Goal: Information Seeking & Learning: Learn about a topic

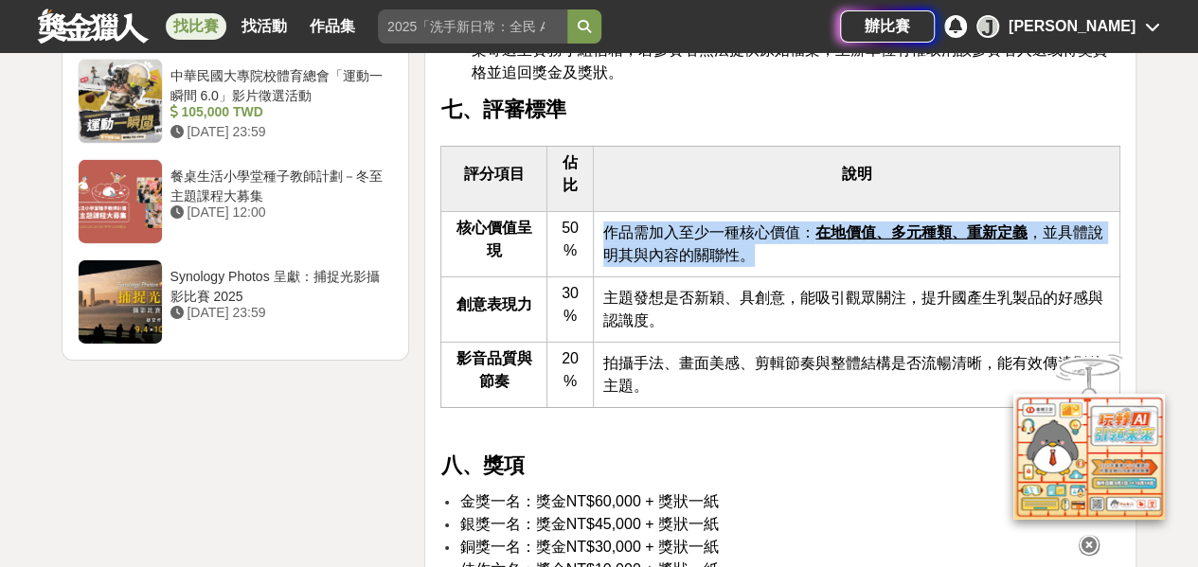
click at [189, 18] on link "找比賽" at bounding box center [196, 26] width 61 height 27
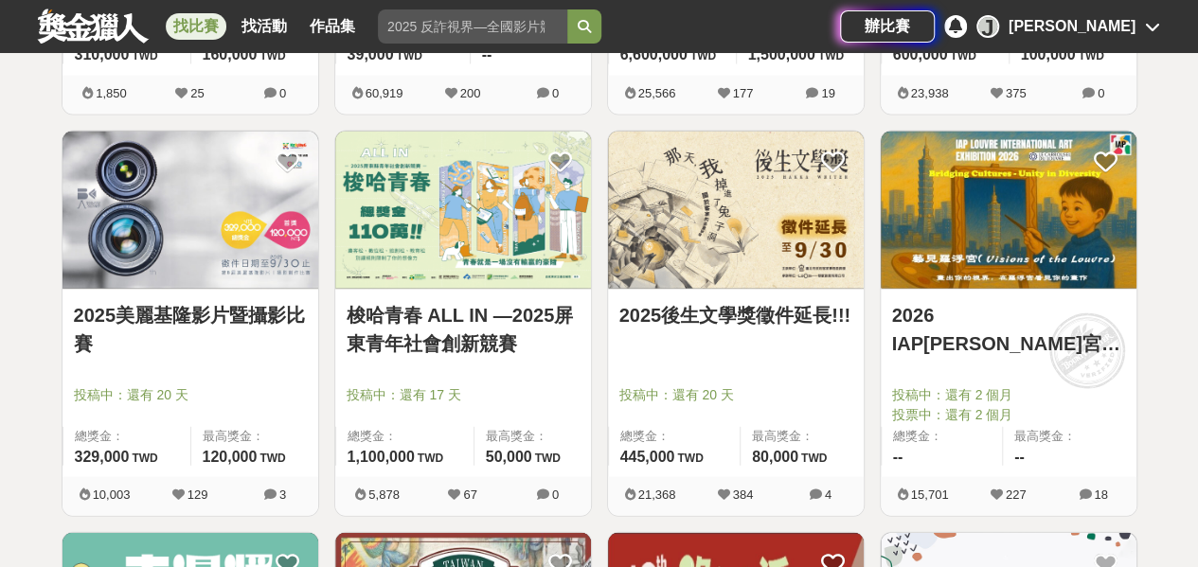
scroll to position [1515, 0]
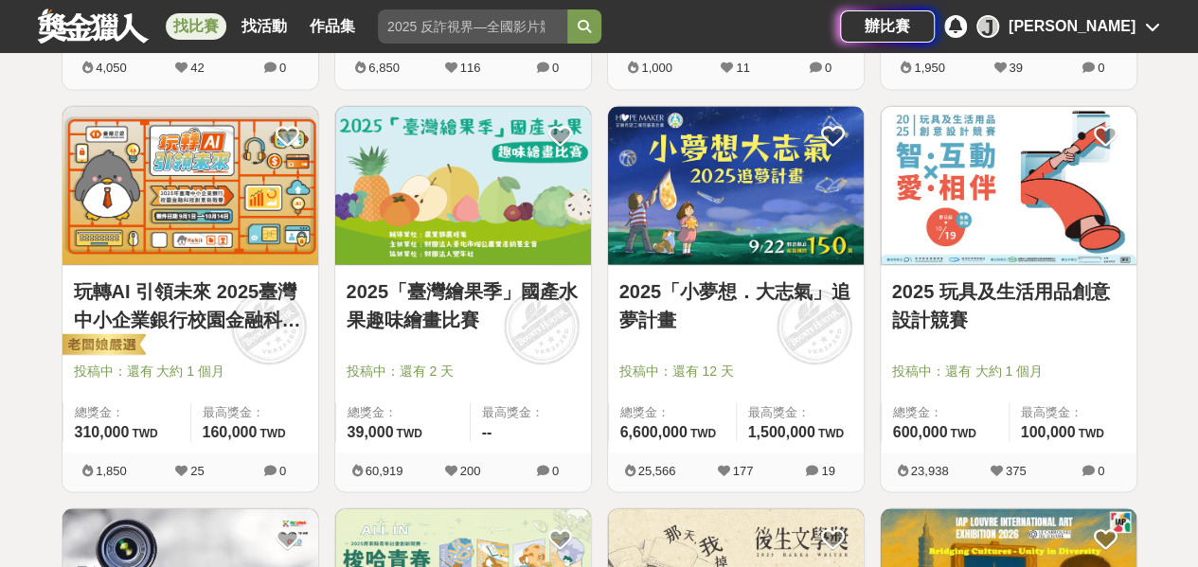
click at [388, 203] on img at bounding box center [463, 185] width 256 height 158
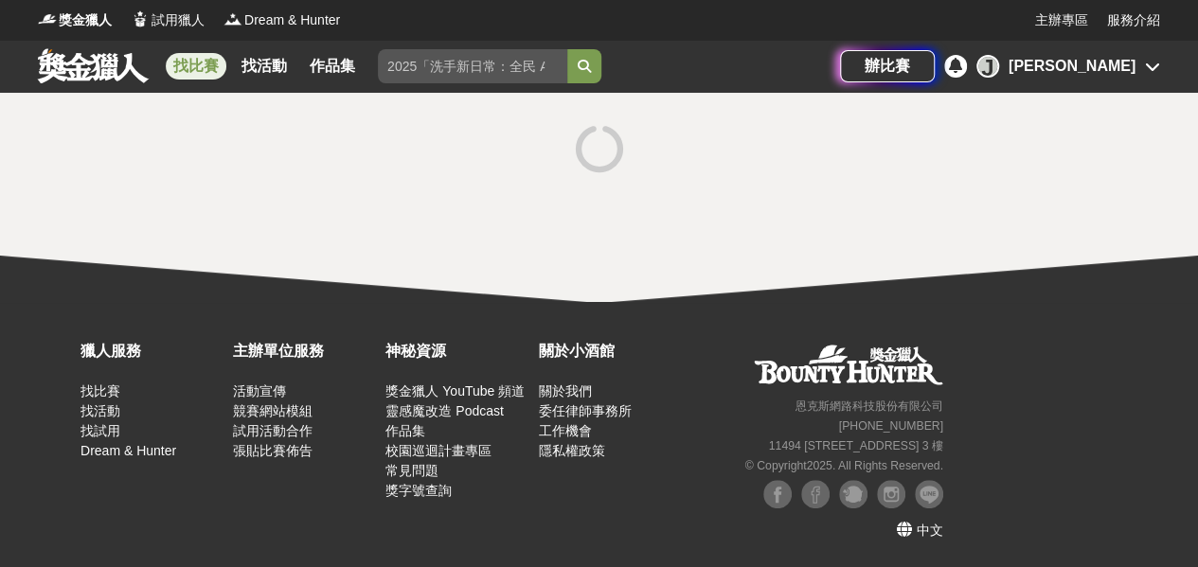
click at [387, 203] on div at bounding box center [599, 197] width 1198 height 209
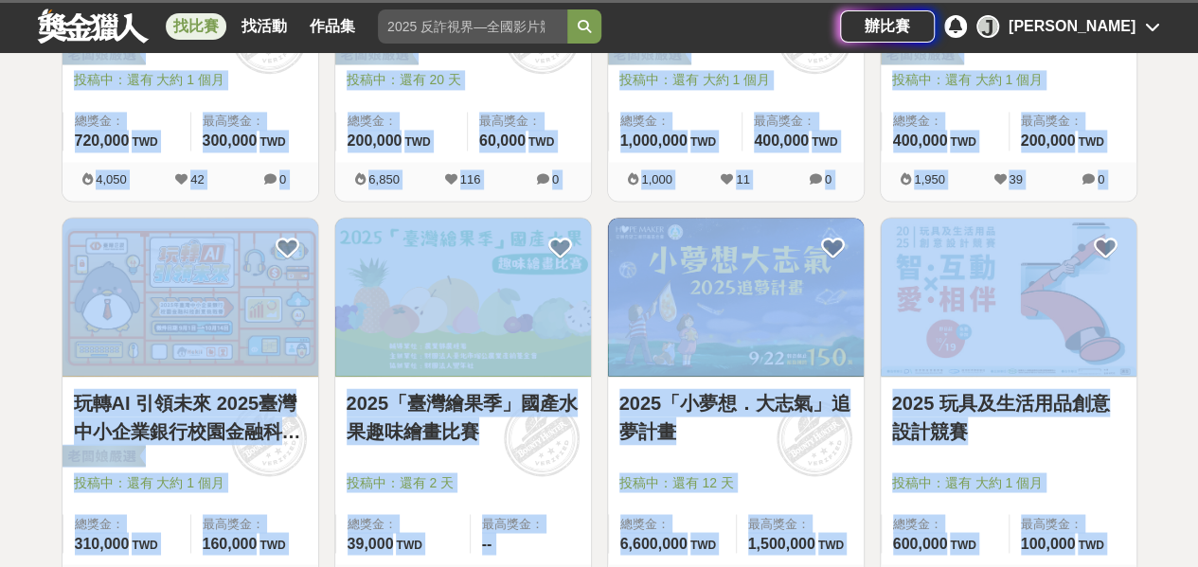
scroll to position [1515, 0]
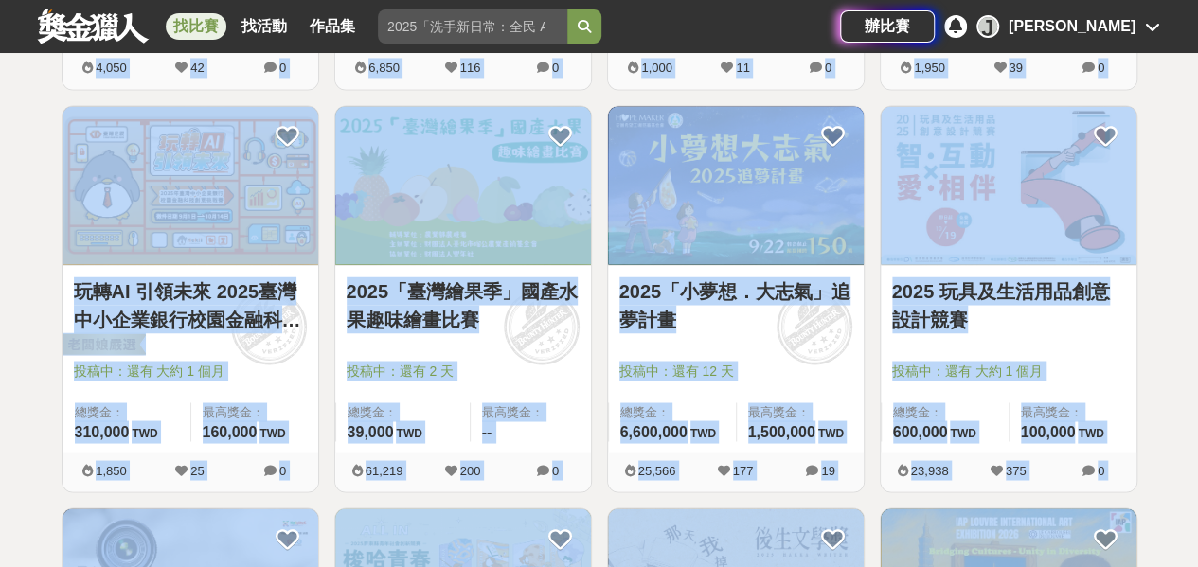
click at [0, 183] on div "全部 設計 影像 寫作 商業 音樂 運動 其他 國際 所有分類 進階篩選 891 個比賽 綜合 熱門 獎金 截止 最新 尚未截止 台灣 重置條件 這樣Sale…" at bounding box center [599, 80] width 1198 height 3005
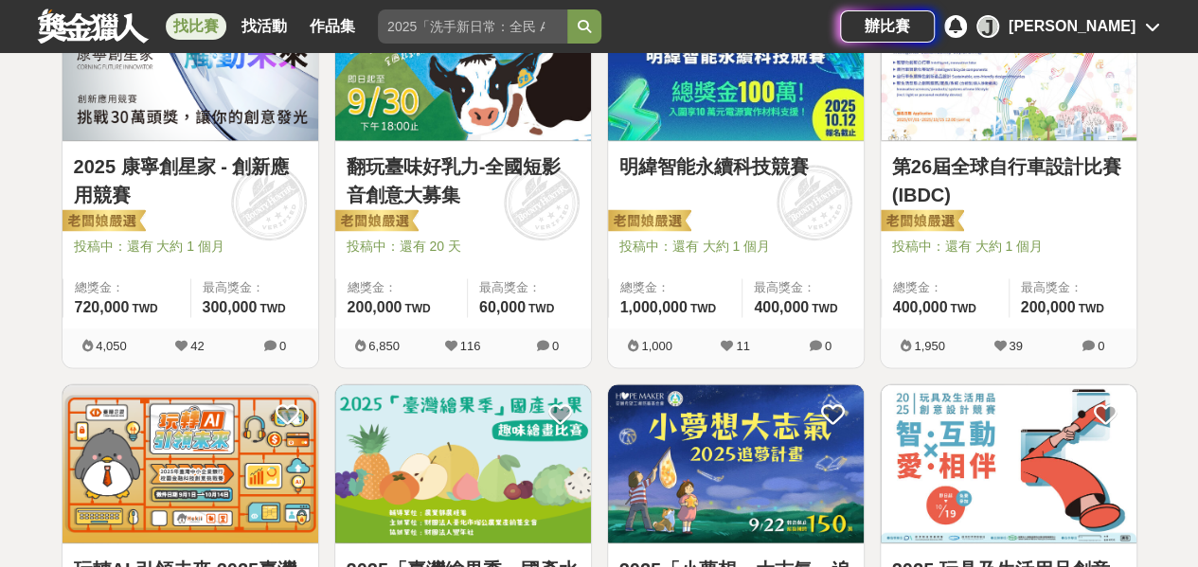
scroll to position [1136, 0]
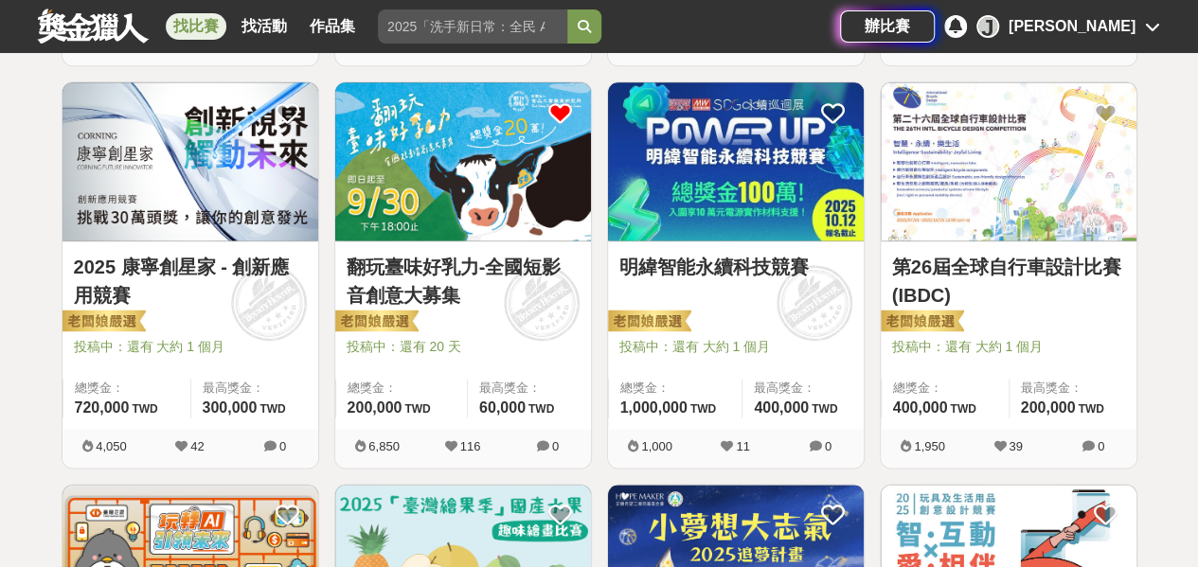
click at [420, 204] on img at bounding box center [463, 161] width 256 height 158
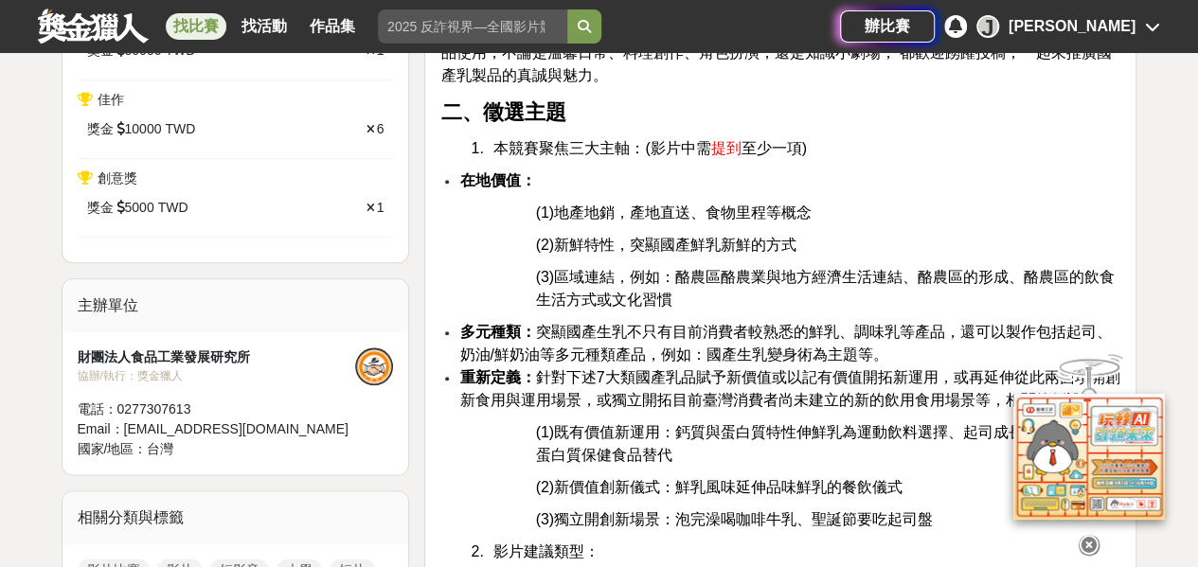
scroll to position [947, 0]
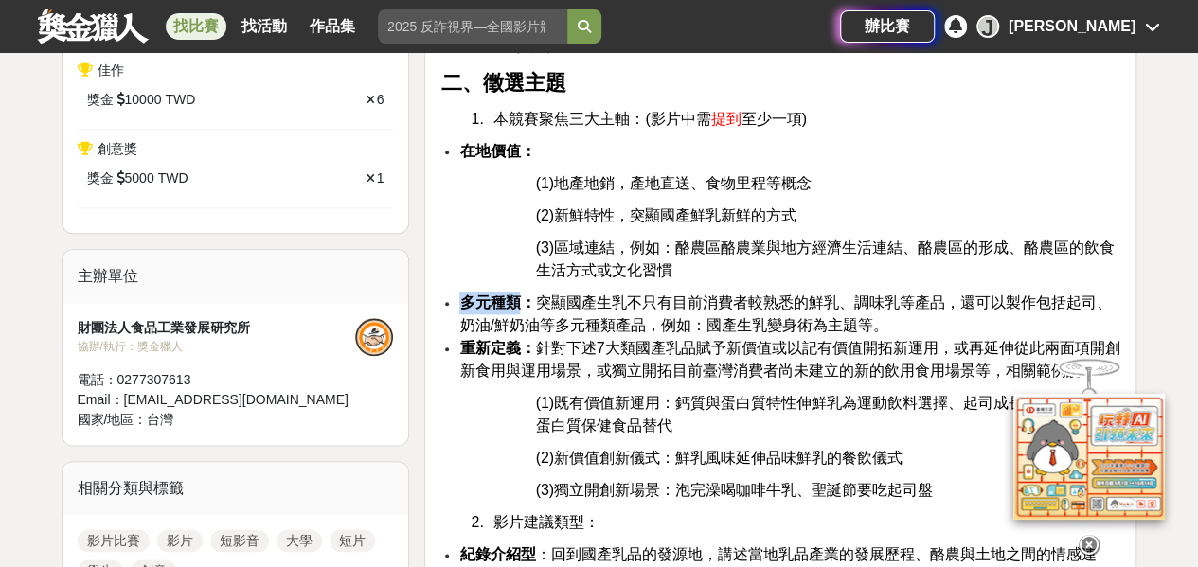
drag, startPoint x: 456, startPoint y: 295, endPoint x: 528, endPoint y: 306, distance: 73.8
click at [528, 306] on ul "多元種類： 突顯國產生乳不只有目前消費者較熟悉的鮮乳、調味乳等產品，還可以製作包括起司、奶油/鮮奶油等多元種類產品，例如：國產生乳變身術為主題等。 重新定義：…" at bounding box center [780, 337] width 680 height 91
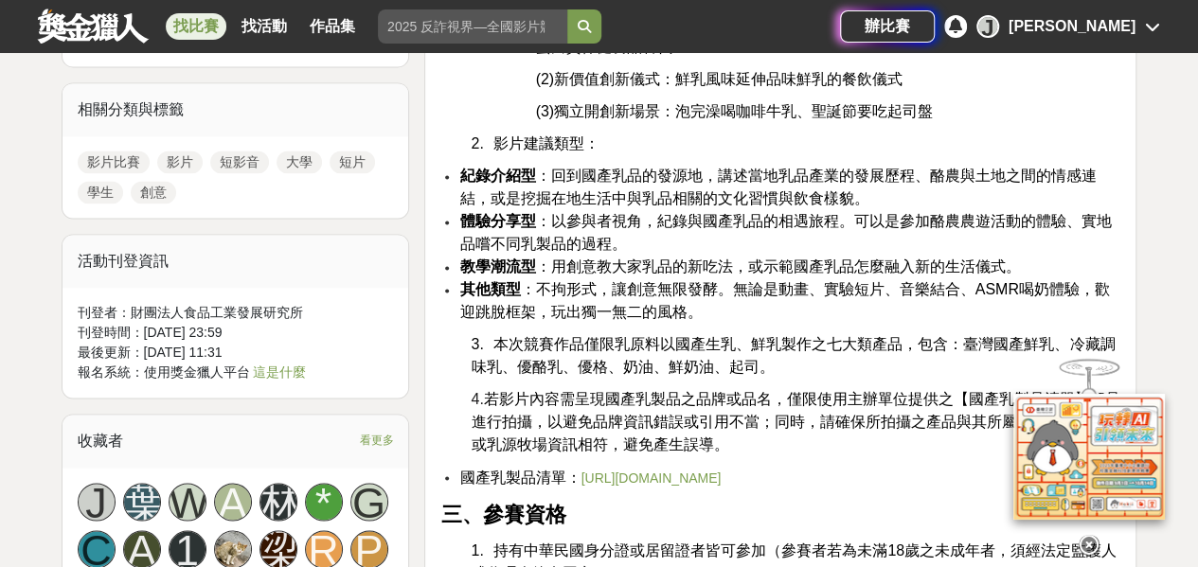
scroll to position [1326, 0]
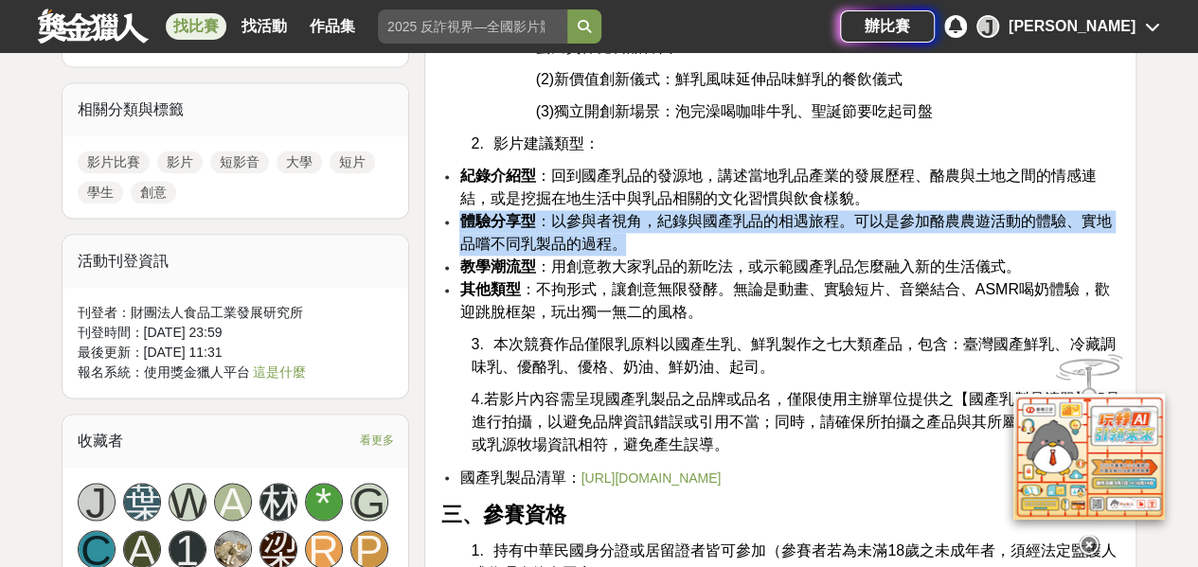
drag, startPoint x: 464, startPoint y: 218, endPoint x: 854, endPoint y: 241, distance: 390.9
click at [854, 241] on li "體驗分享型 ：以參與者視角，紀錄與國產乳品的相遇旅程。可以是參加酪農農遊活動的體驗、實地品嚐不同乳製品的過程。" at bounding box center [789, 232] width 661 height 45
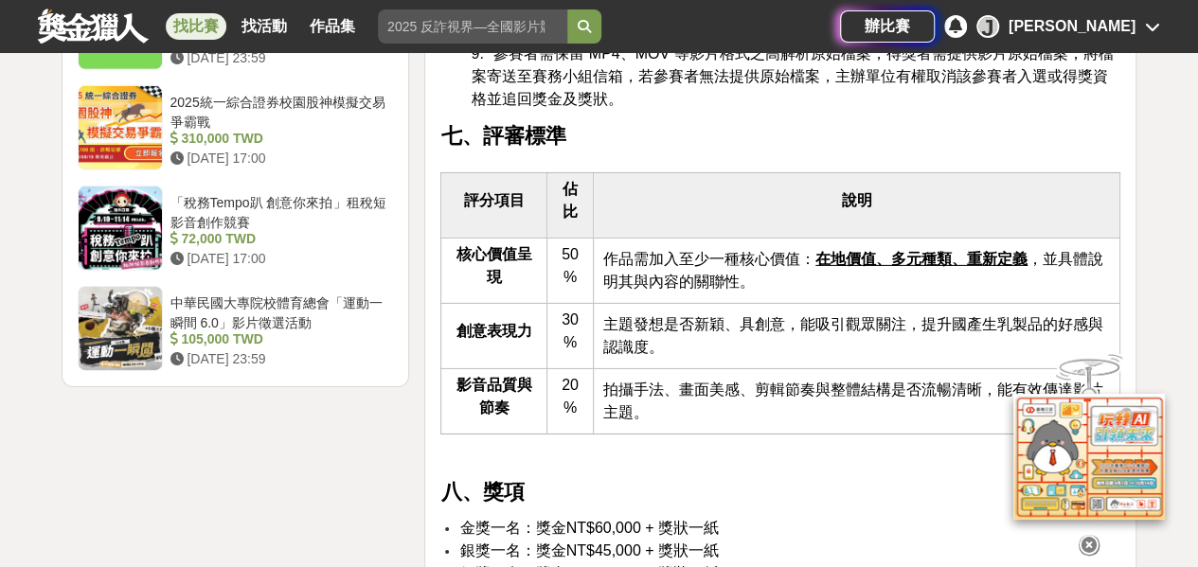
scroll to position [2936, 0]
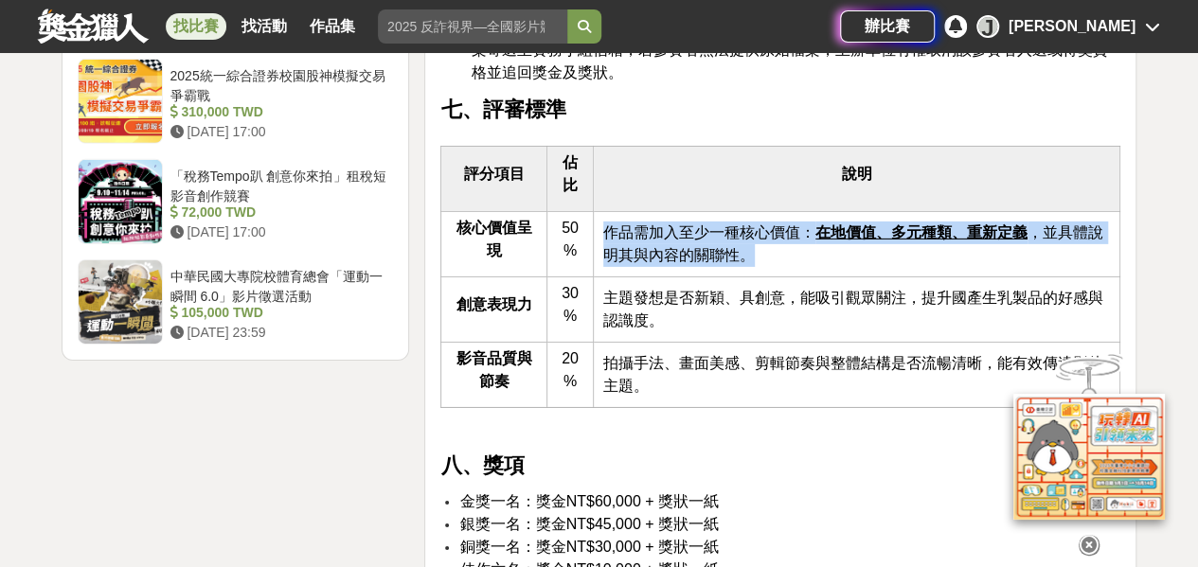
drag, startPoint x: 606, startPoint y: 250, endPoint x: 766, endPoint y: 270, distance: 161.3
click at [766, 270] on td "作品需加入至少一種核心價值： 在地價值、多元種類、重新定義 ，並具體說明其與內容的關聯性。" at bounding box center [857, 244] width 527 height 65
click at [99, 21] on link at bounding box center [93, 26] width 115 height 36
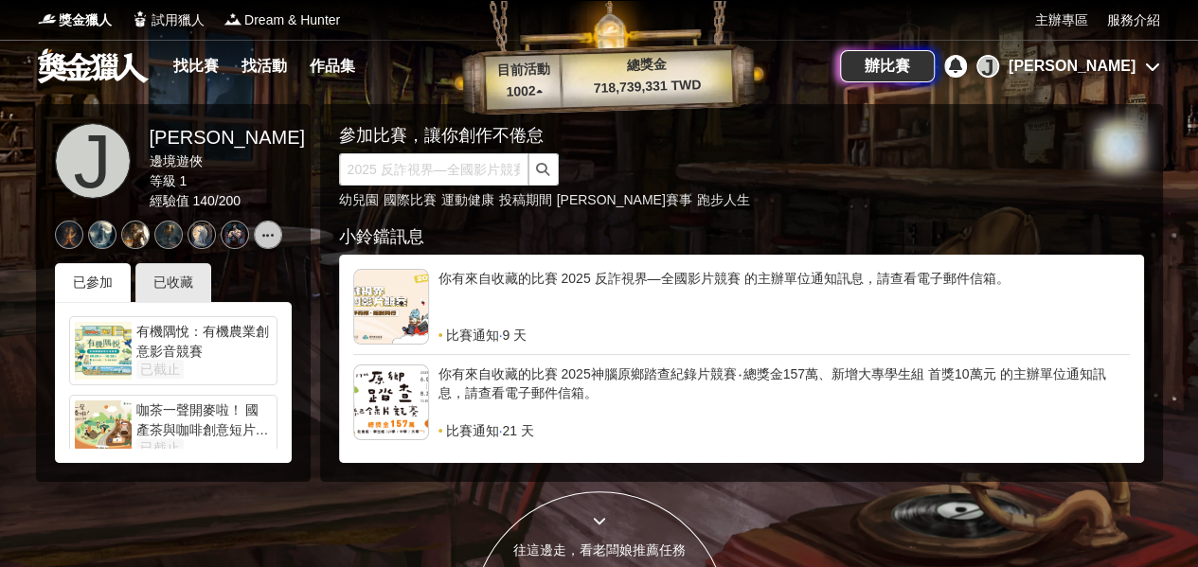
click at [105, 49] on link at bounding box center [93, 65] width 115 height 36
click at [102, 58] on link at bounding box center [93, 65] width 115 height 36
click at [206, 55] on link "找比賽" at bounding box center [196, 66] width 61 height 27
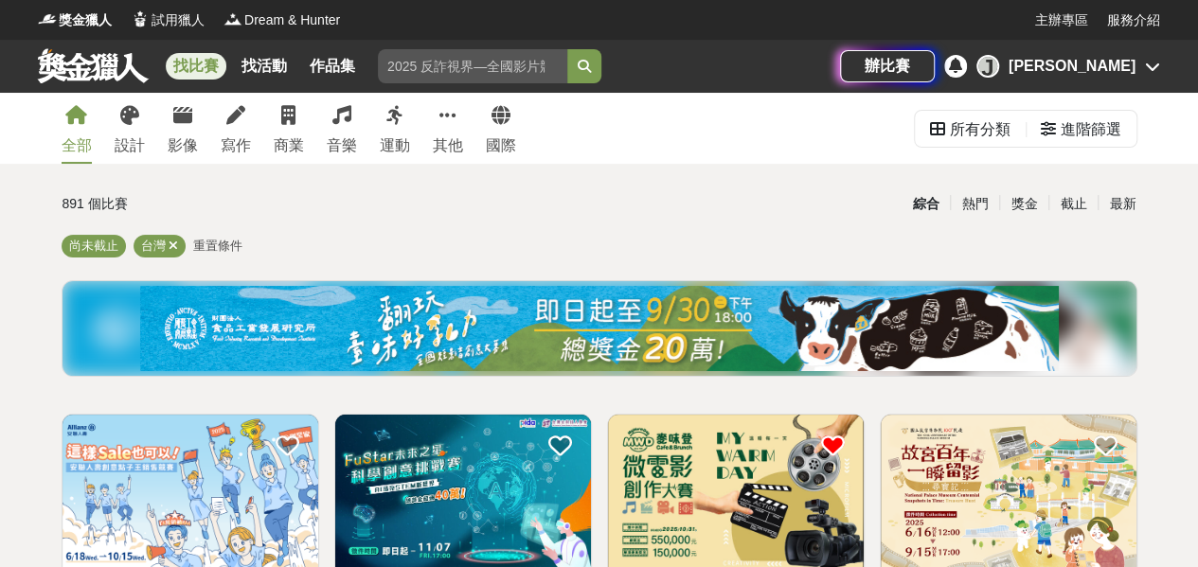
click at [1152, 63] on icon at bounding box center [1152, 66] width 15 height 15
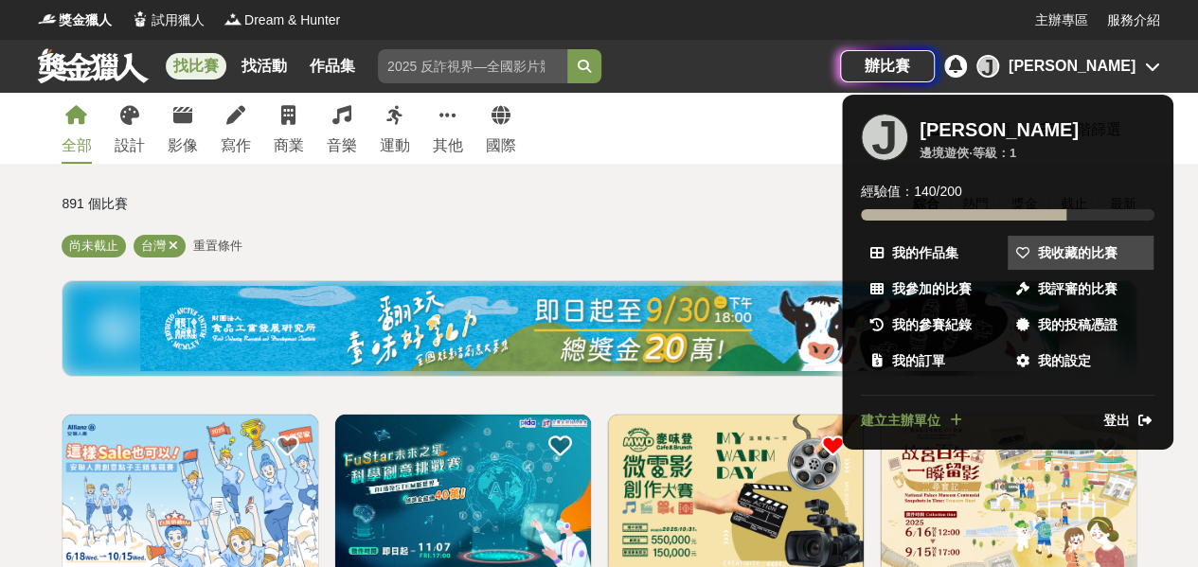
click at [1064, 251] on span "我收藏的比賽" at bounding box center [1078, 253] width 80 height 20
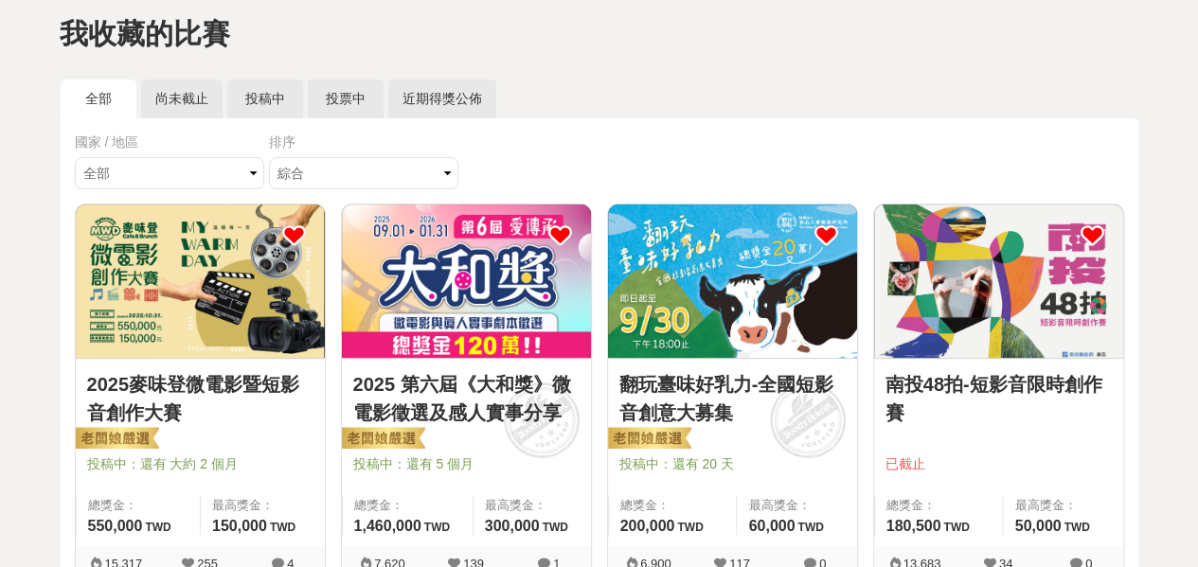
scroll to position [189, 0]
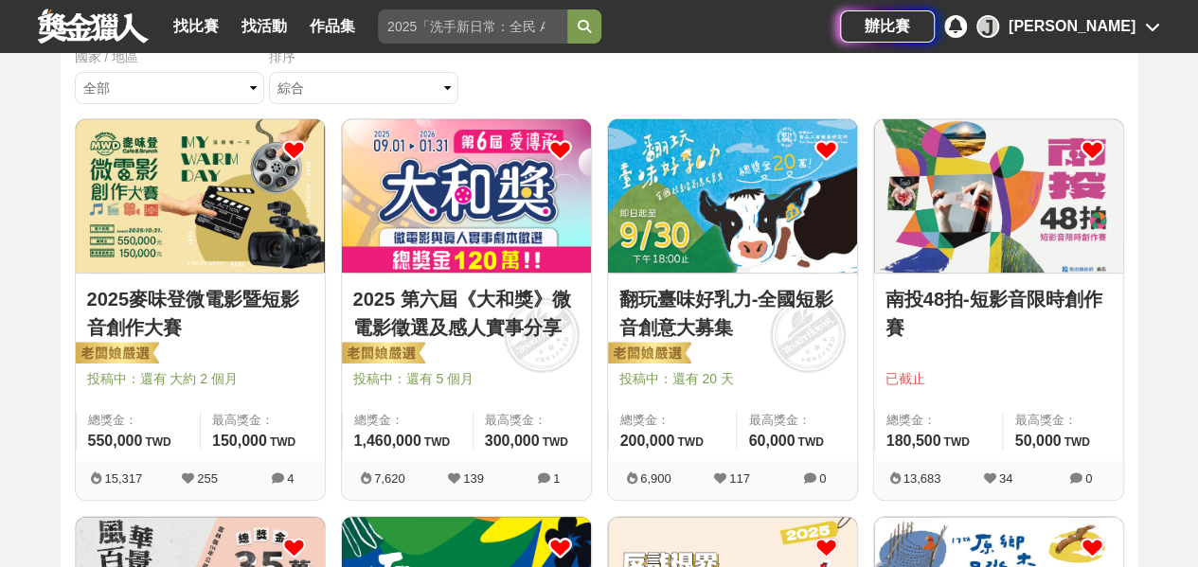
click at [803, 243] on img at bounding box center [732, 195] width 249 height 153
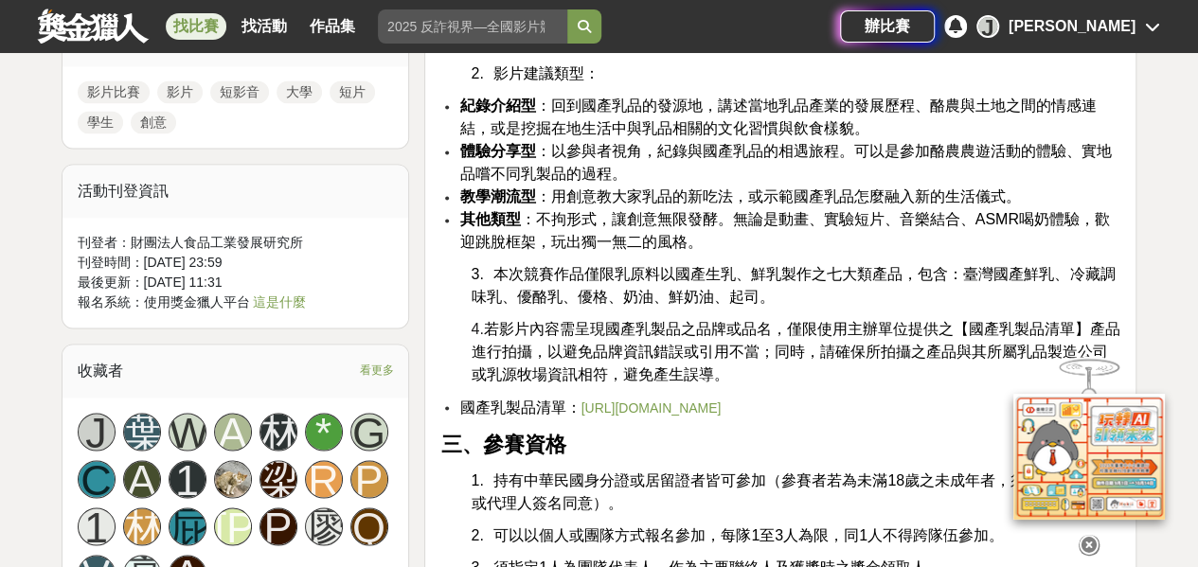
scroll to position [1421, 0]
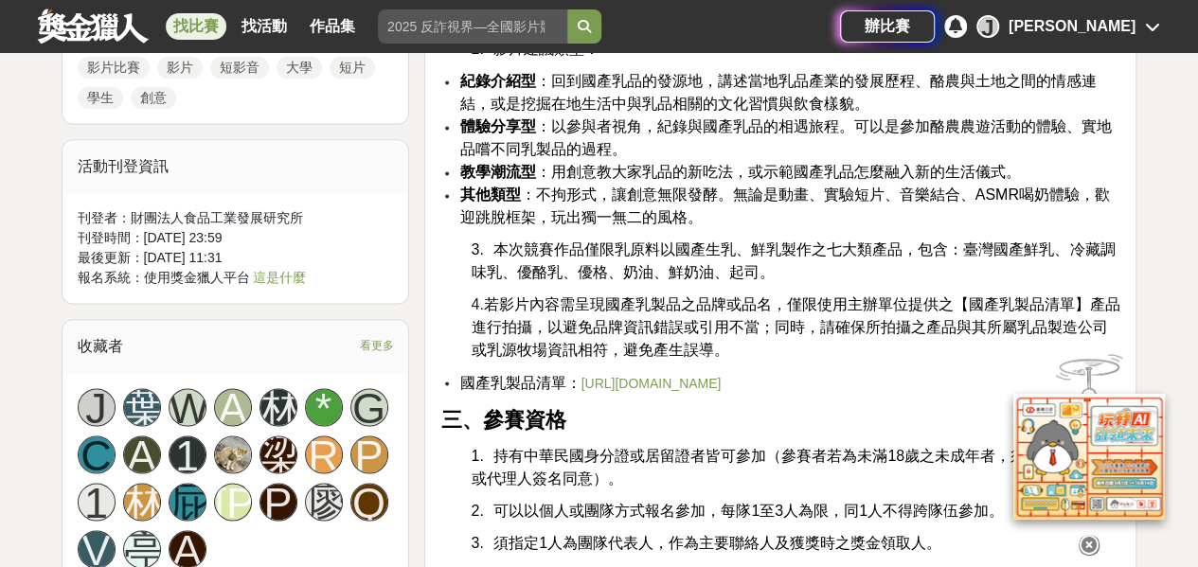
click at [788, 371] on li "國產乳製品清單： https://drive.google.com/file/d/1SjlPXGE7HTcKU9HLt1P5kYrdqOwejETT/view…" at bounding box center [789, 382] width 661 height 23
click at [721, 379] on link "[URL][DOMAIN_NAME]" at bounding box center [651, 382] width 140 height 15
click at [79, 15] on link at bounding box center [93, 26] width 115 height 36
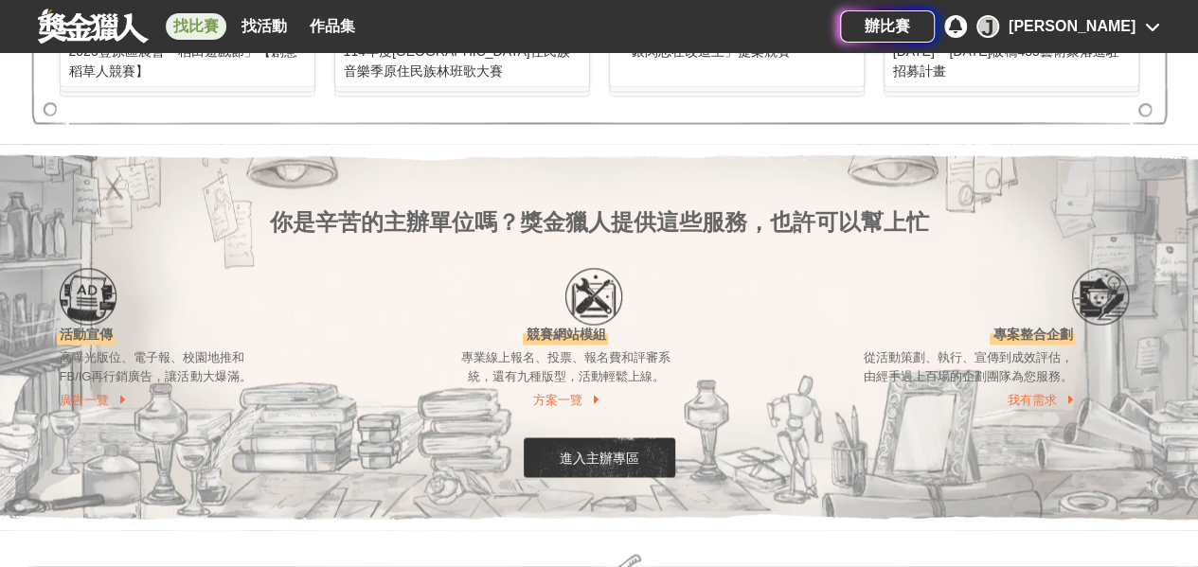
click at [205, 24] on link "找比賽" at bounding box center [196, 26] width 61 height 27
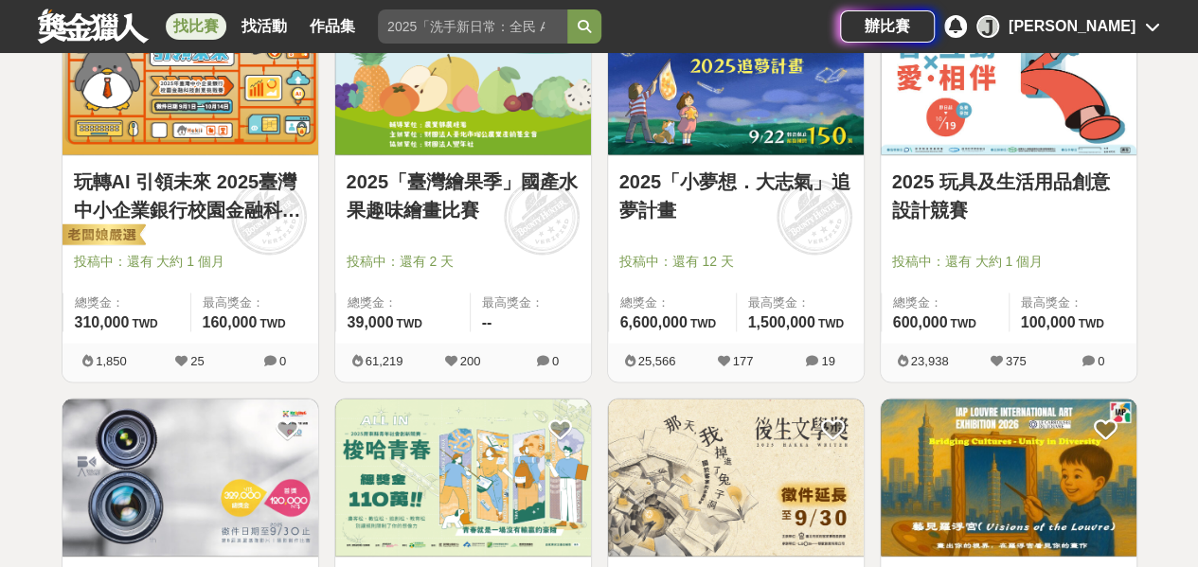
scroll to position [1515, 0]
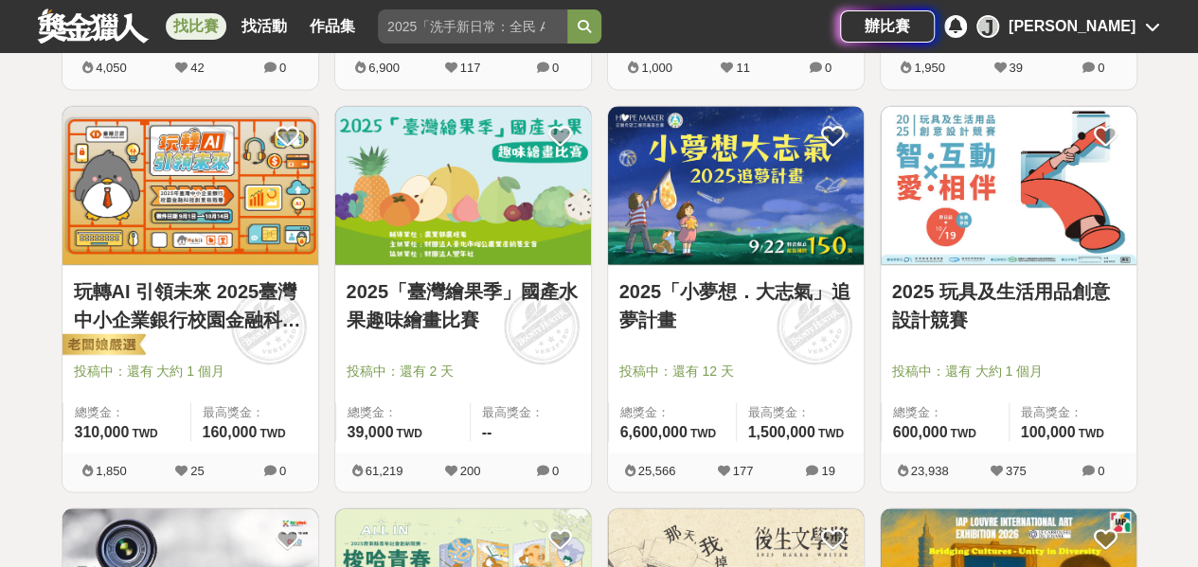
click at [653, 232] on img at bounding box center [736, 185] width 256 height 158
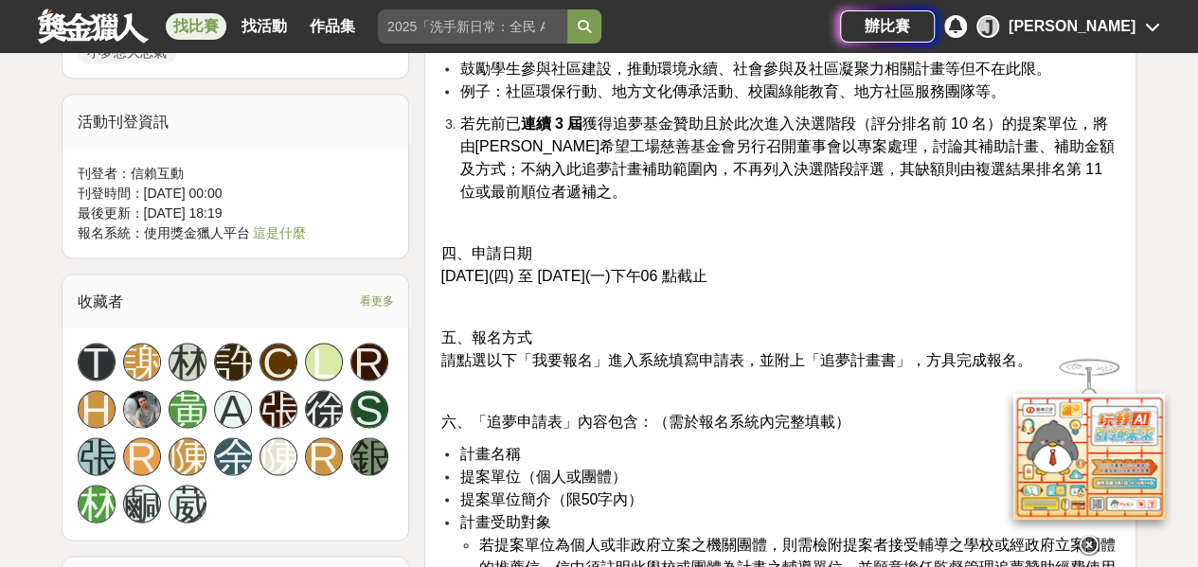
scroll to position [1799, 0]
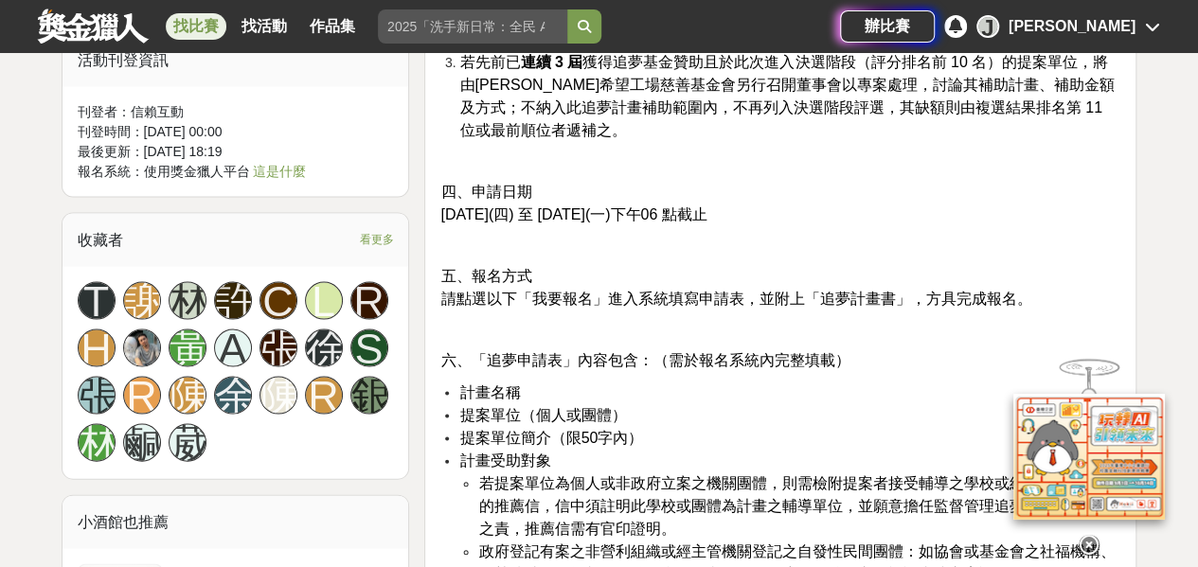
click at [87, 22] on link at bounding box center [93, 26] width 115 height 36
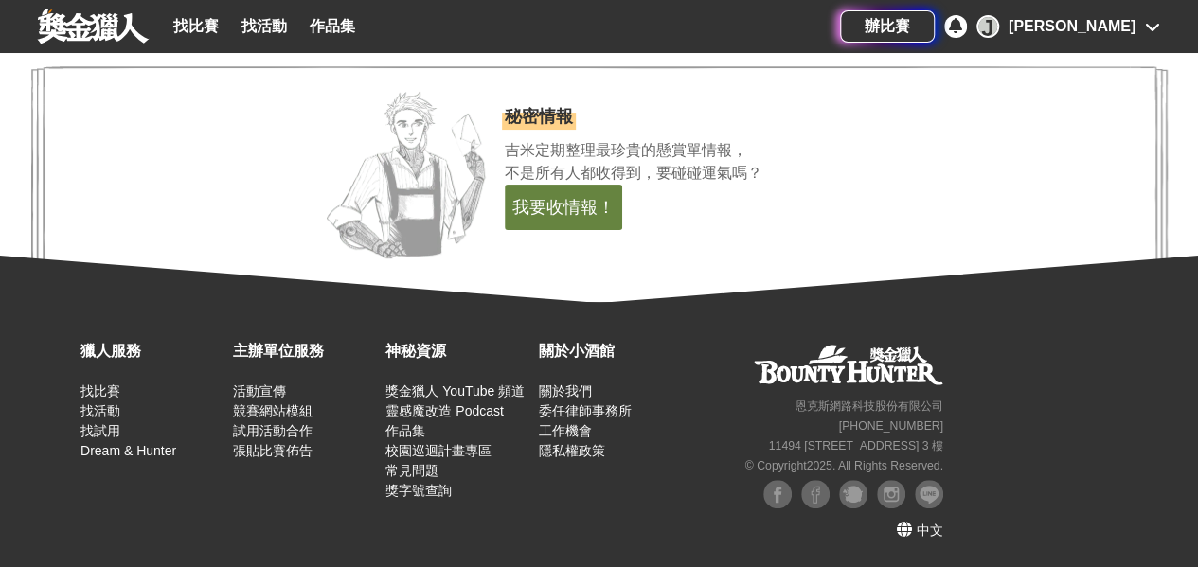
scroll to position [4002, 0]
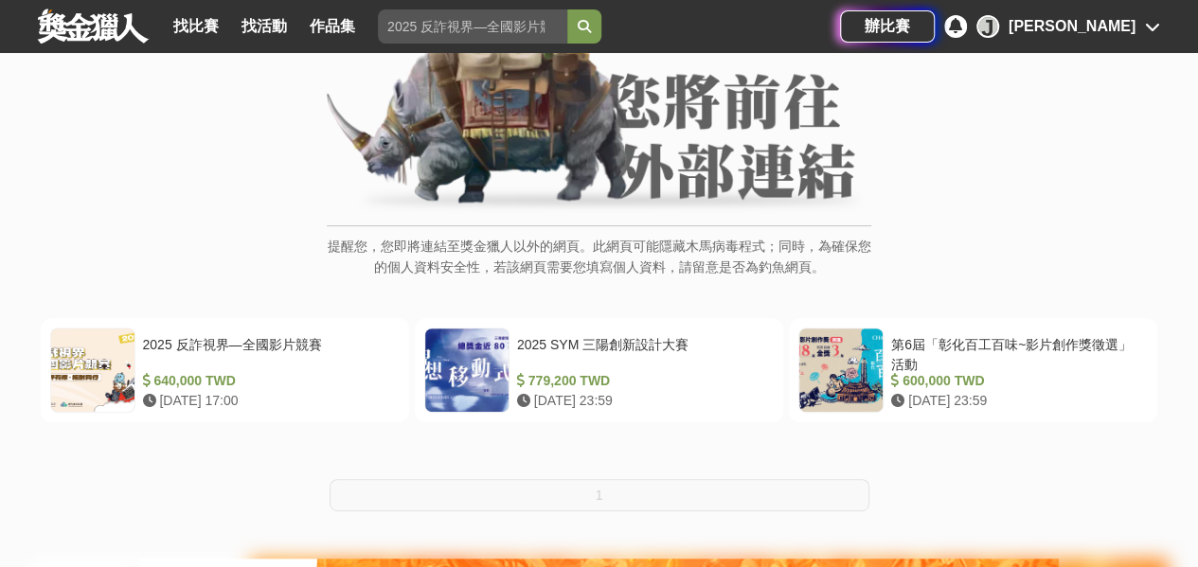
scroll to position [379, 0]
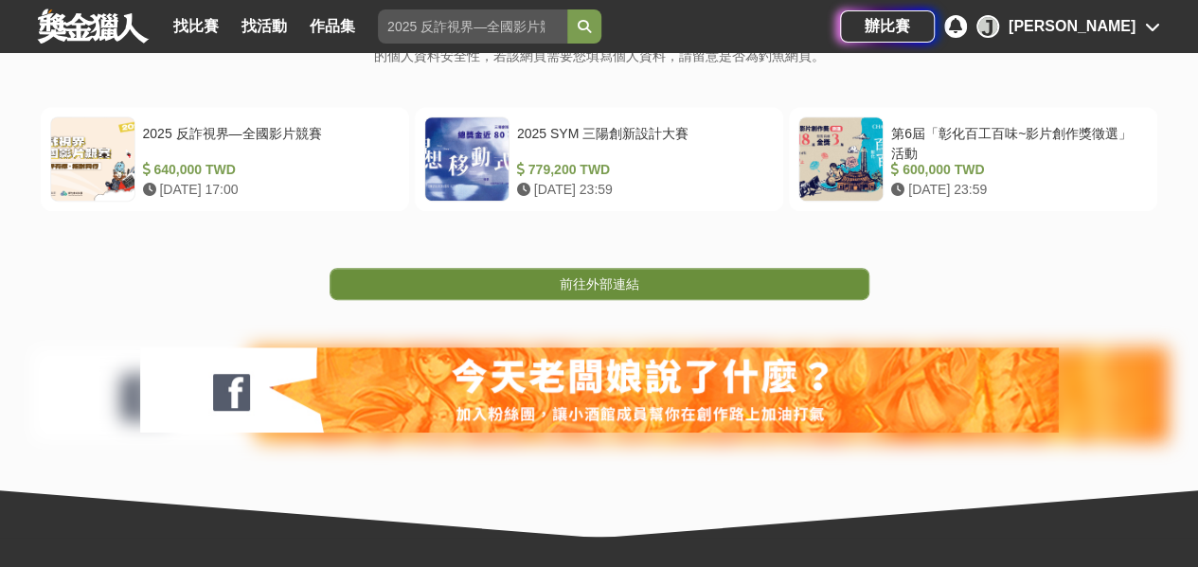
click at [585, 285] on span "前往外部連結" at bounding box center [600, 284] width 80 height 15
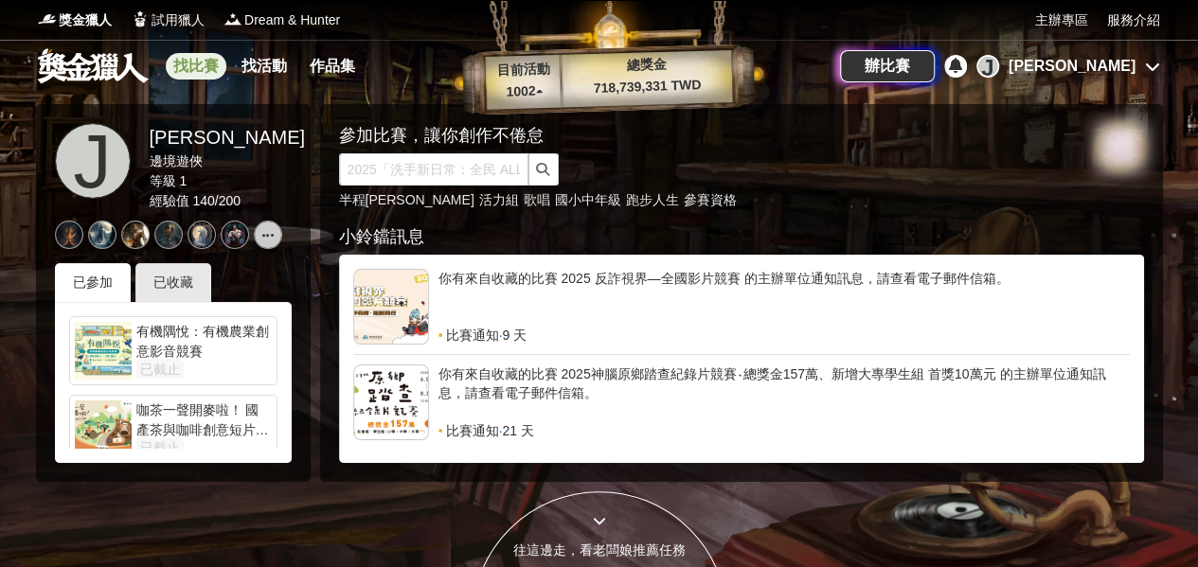
click at [187, 71] on link "找比賽" at bounding box center [196, 66] width 61 height 27
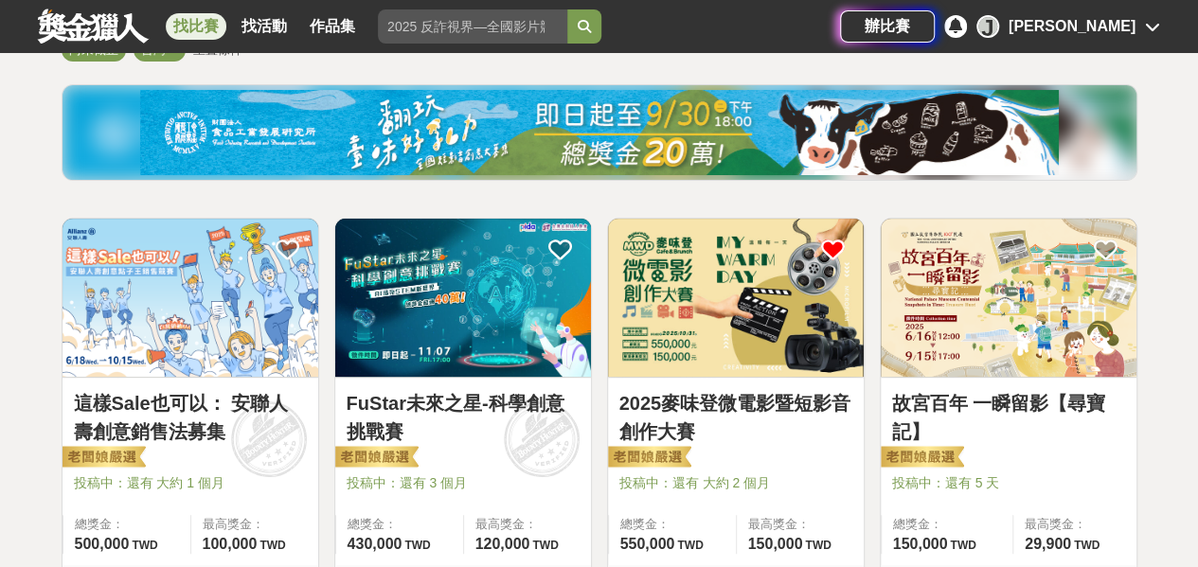
scroll to position [95, 0]
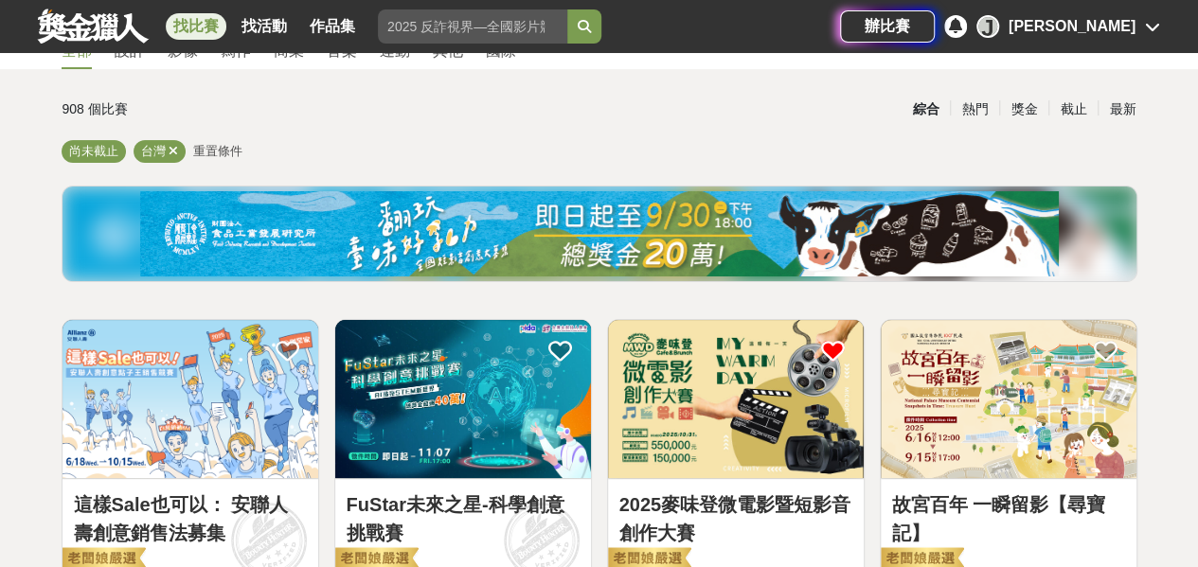
click at [476, 208] on img at bounding box center [599, 233] width 919 height 85
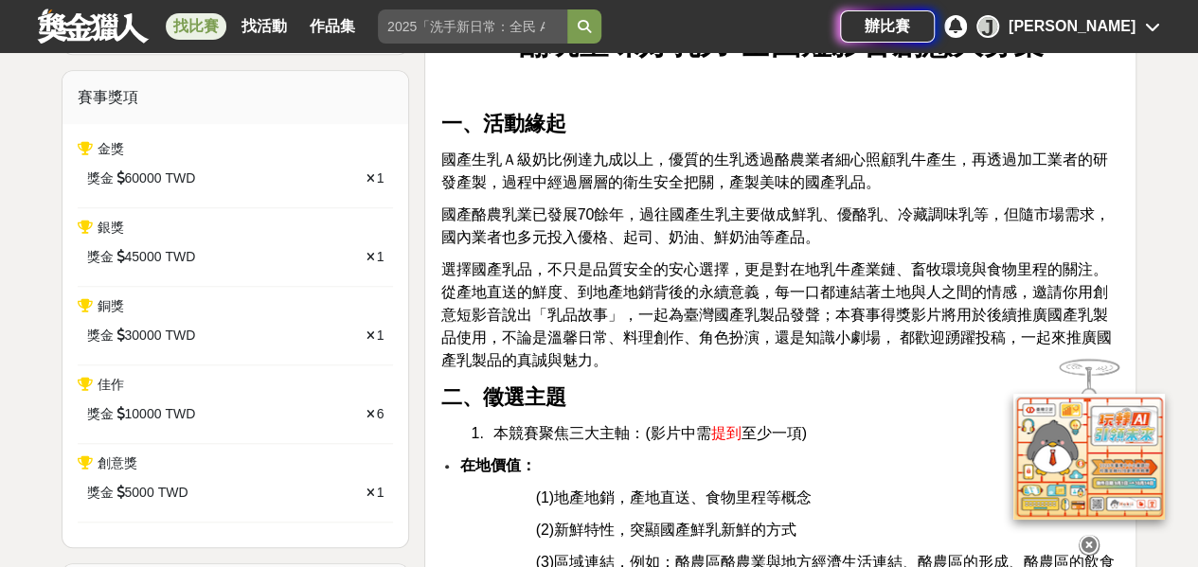
scroll to position [663, 0]
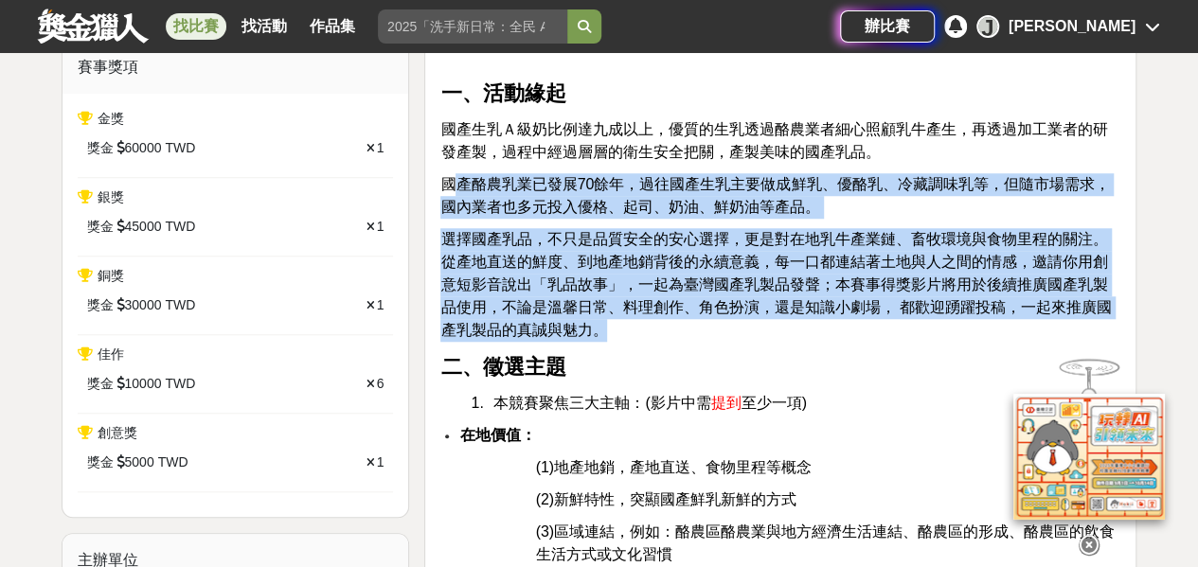
drag, startPoint x: 449, startPoint y: 171, endPoint x: 602, endPoint y: 328, distance: 219.0
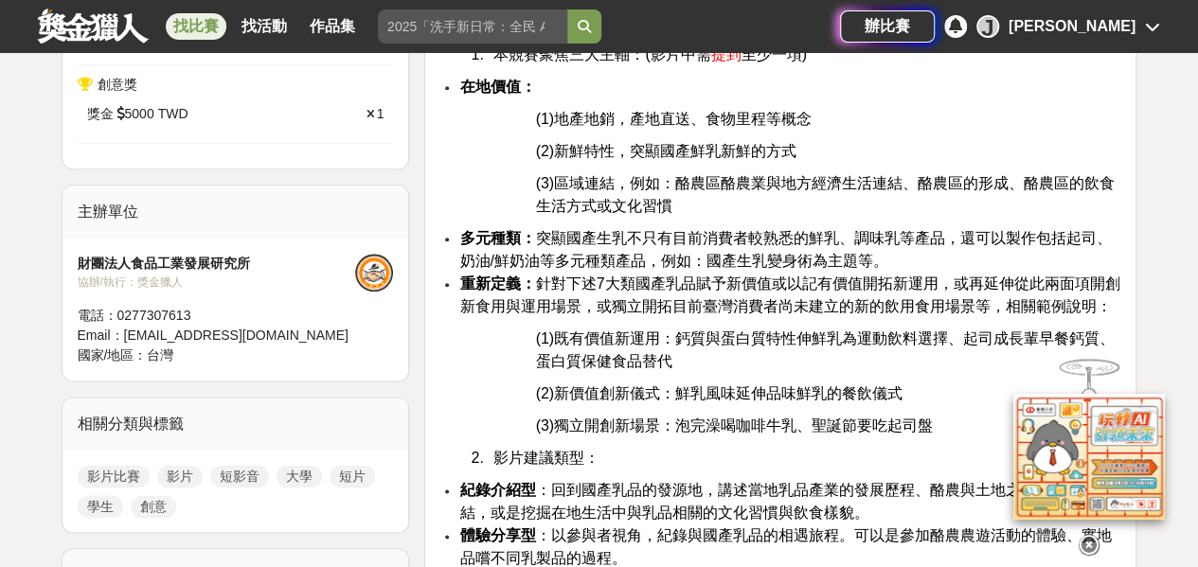
scroll to position [1042, 0]
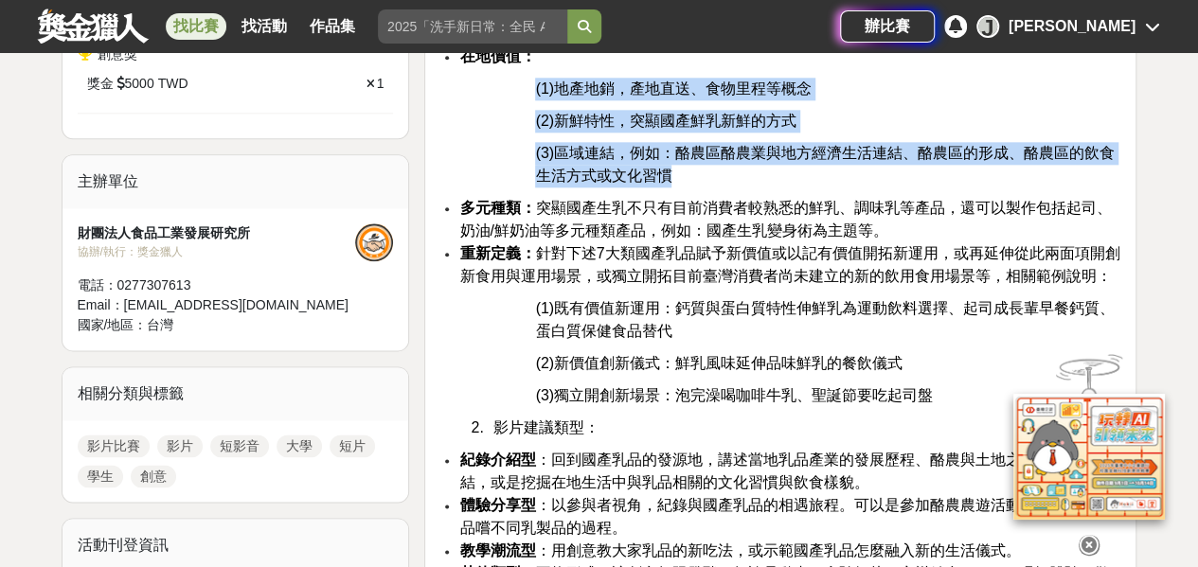
drag, startPoint x: 523, startPoint y: 80, endPoint x: 776, endPoint y: 170, distance: 268.1
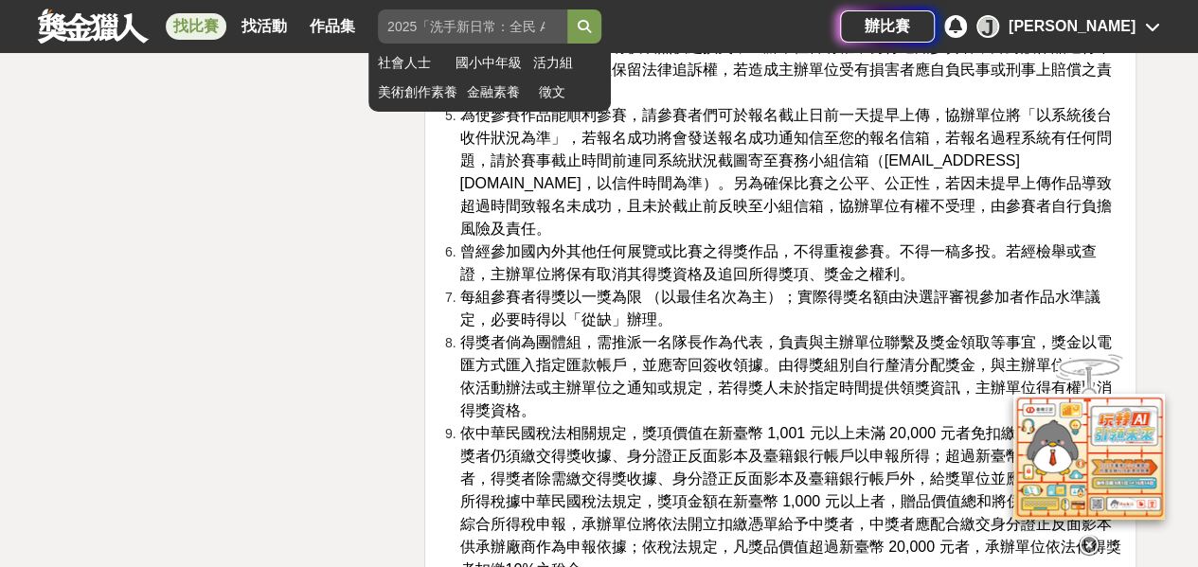
scroll to position [4072, 0]
